Goal: Task Accomplishment & Management: Manage account settings

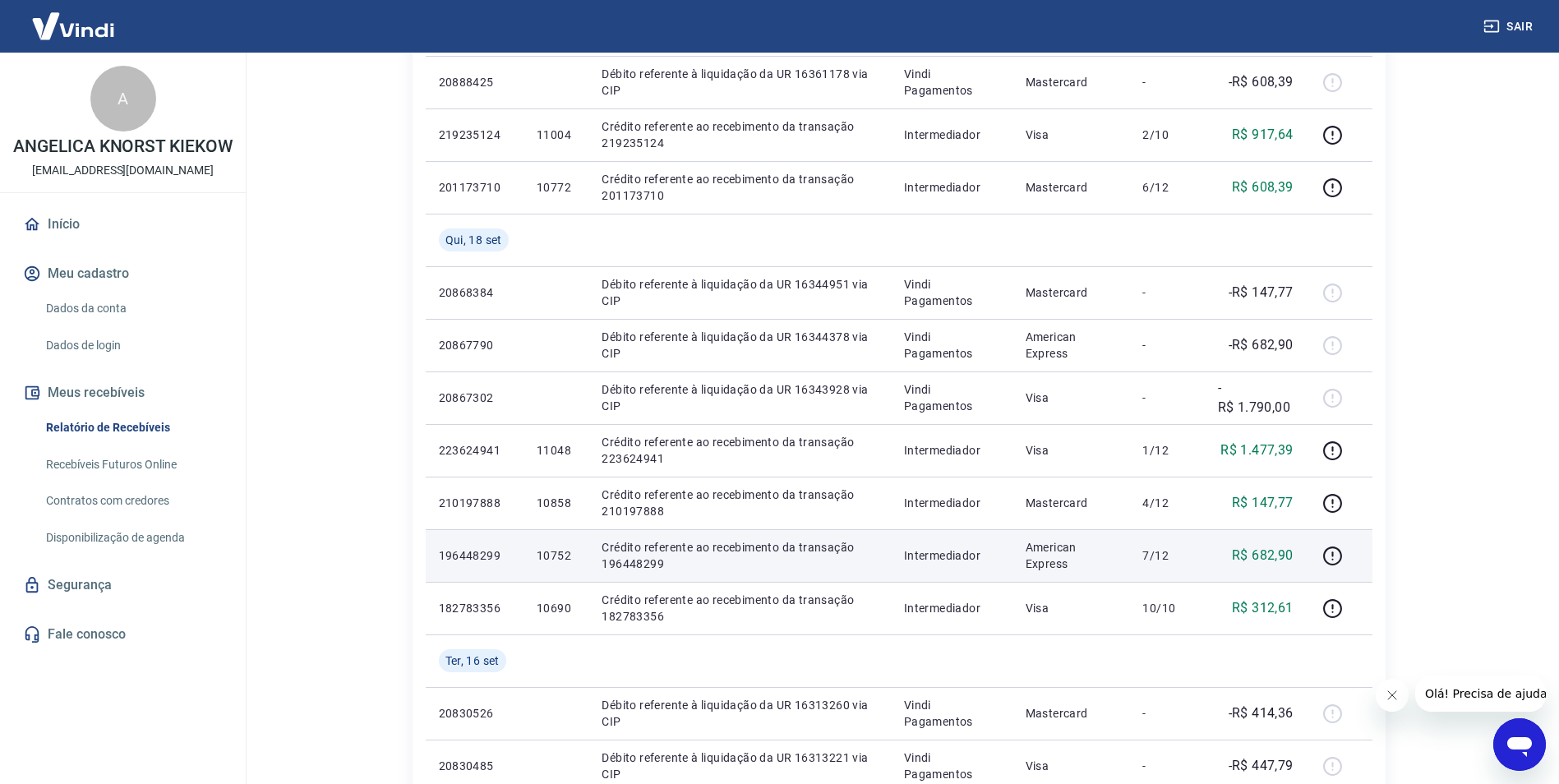
scroll to position [411, 0]
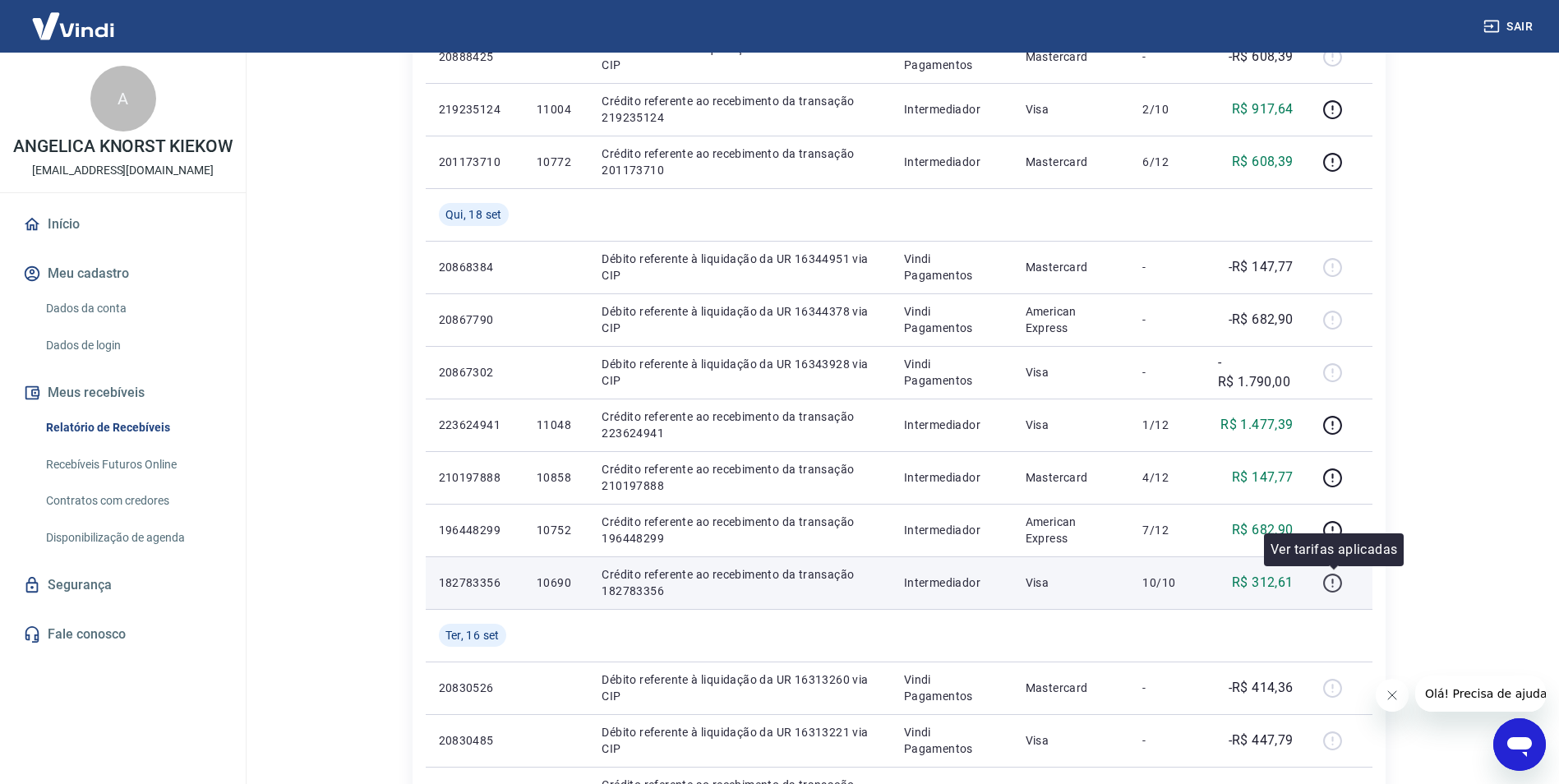
click at [1332, 583] on icon "button" at bounding box center [1332, 583] width 20 height 20
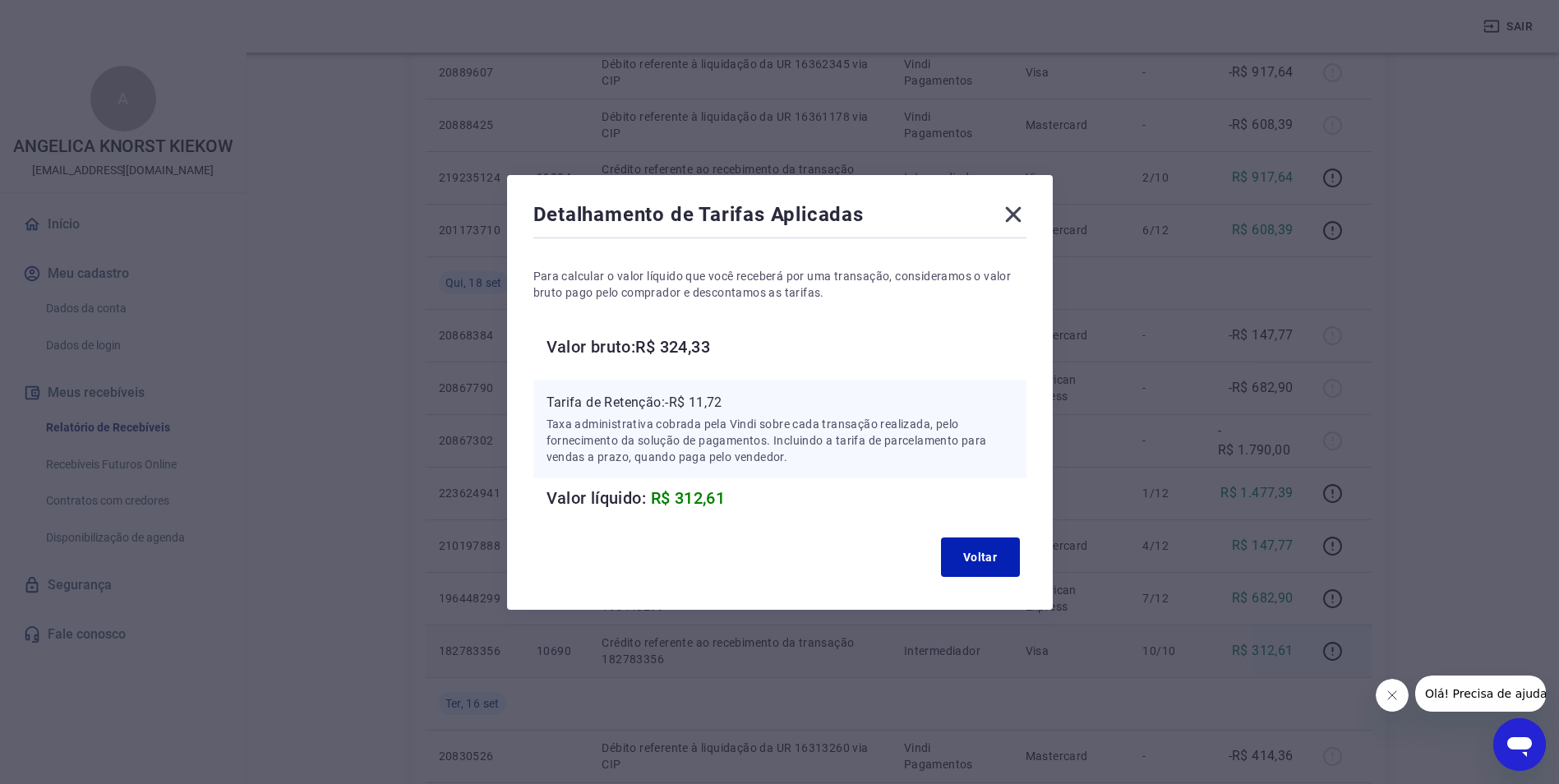
scroll to position [329, 0]
click at [1014, 211] on icon at bounding box center [1014, 214] width 27 height 27
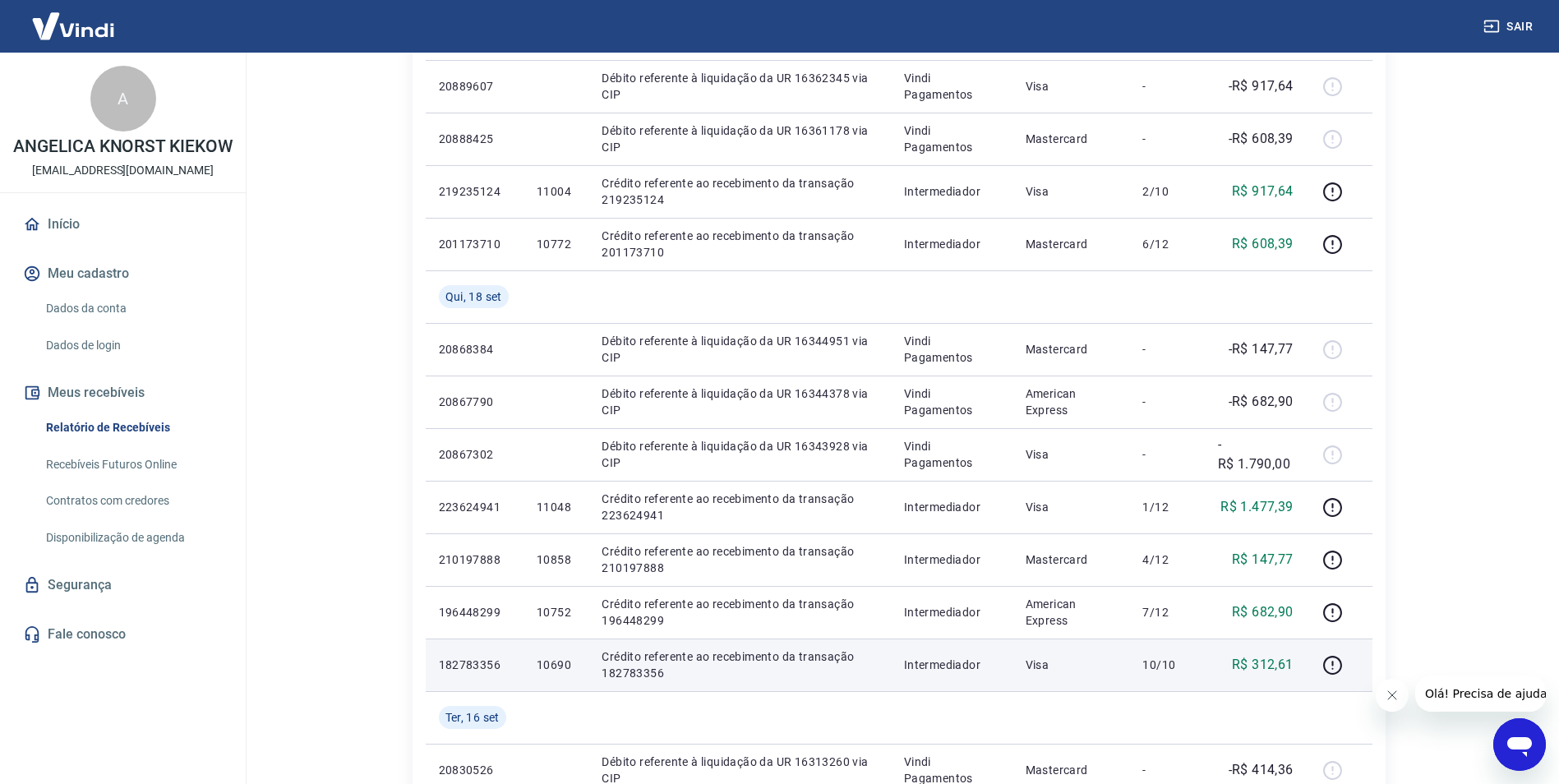
click at [1520, 24] on button "Sair" at bounding box center [1509, 27] width 59 height 30
